Goal: Information Seeking & Learning: Learn about a topic

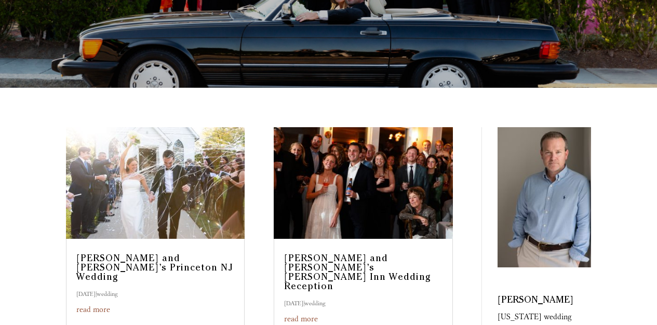
scroll to position [342, 0]
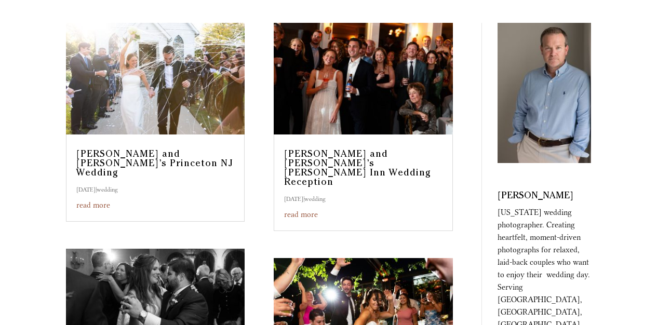
click at [89, 200] on link "read more" at bounding box center [93, 204] width 34 height 9
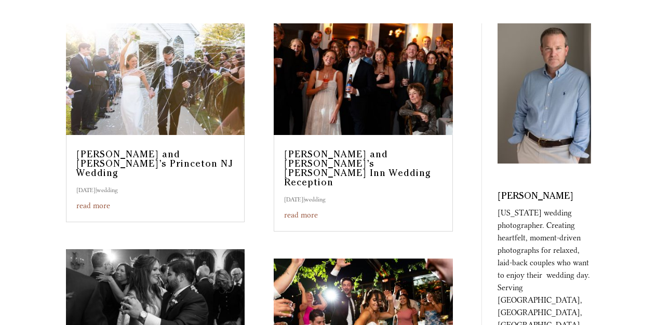
click at [296, 210] on link "read more" at bounding box center [301, 214] width 34 height 9
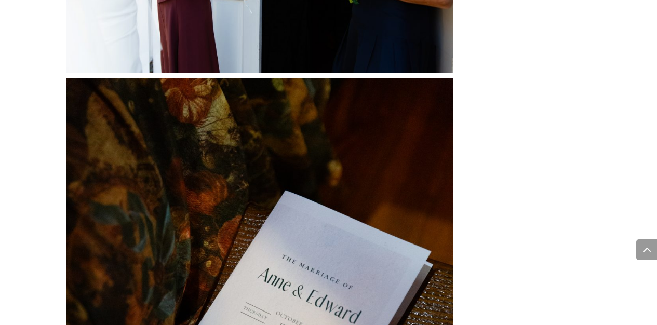
scroll to position [1220, 0]
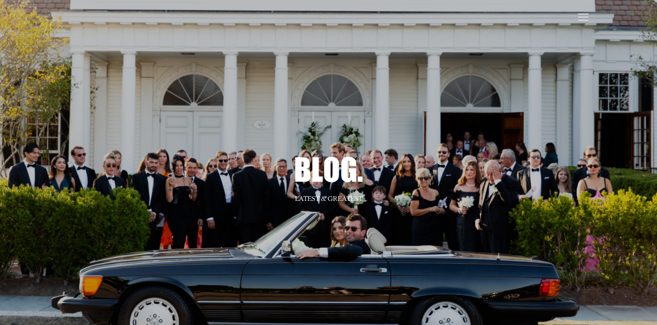
click at [583, 16] on span at bounding box center [583, 17] width 17 height 17
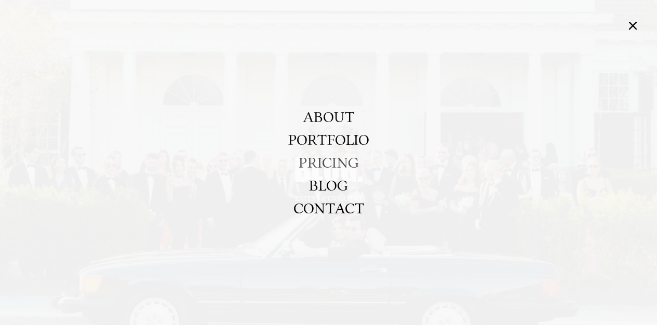
click at [306, 161] on link "PRICING" at bounding box center [328, 162] width 60 height 23
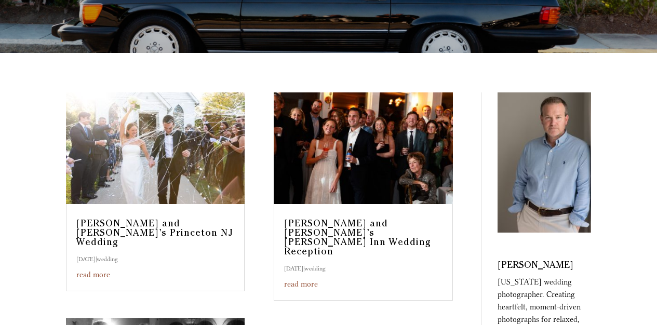
scroll to position [271, 0]
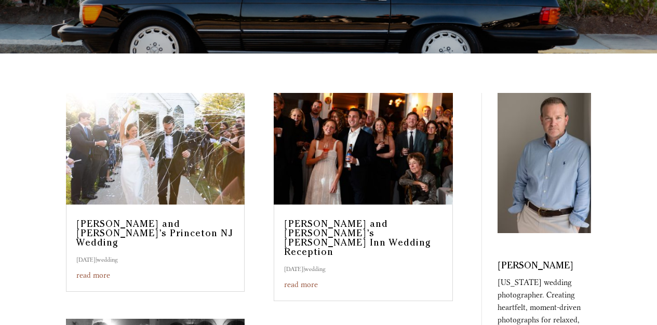
click at [140, 170] on img at bounding box center [155, 149] width 179 height 112
click at [321, 193] on img at bounding box center [363, 149] width 179 height 112
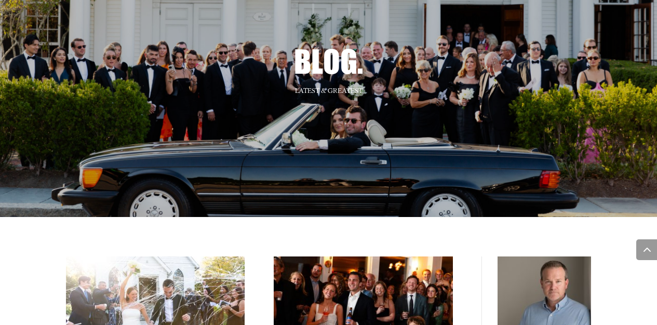
scroll to position [0, 0]
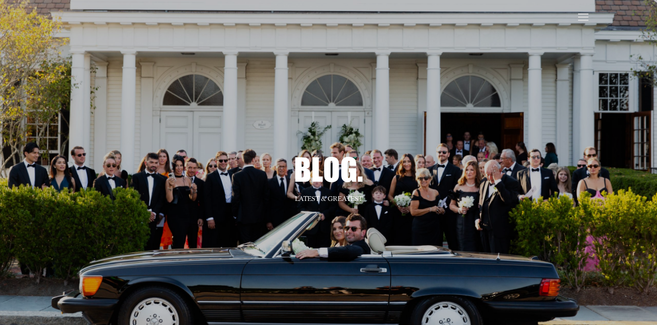
click at [585, 20] on span at bounding box center [583, 17] width 17 height 17
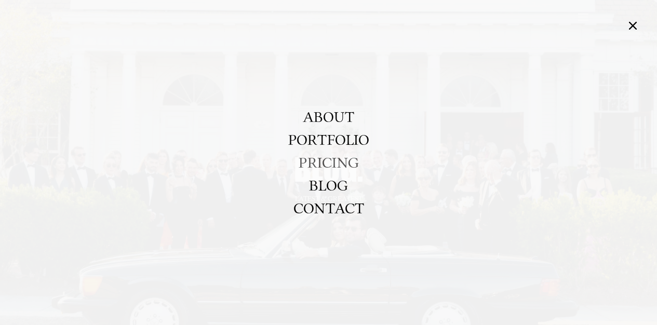
click at [342, 155] on link "PRICING" at bounding box center [328, 162] width 60 height 23
